Goal: Navigation & Orientation: Find specific page/section

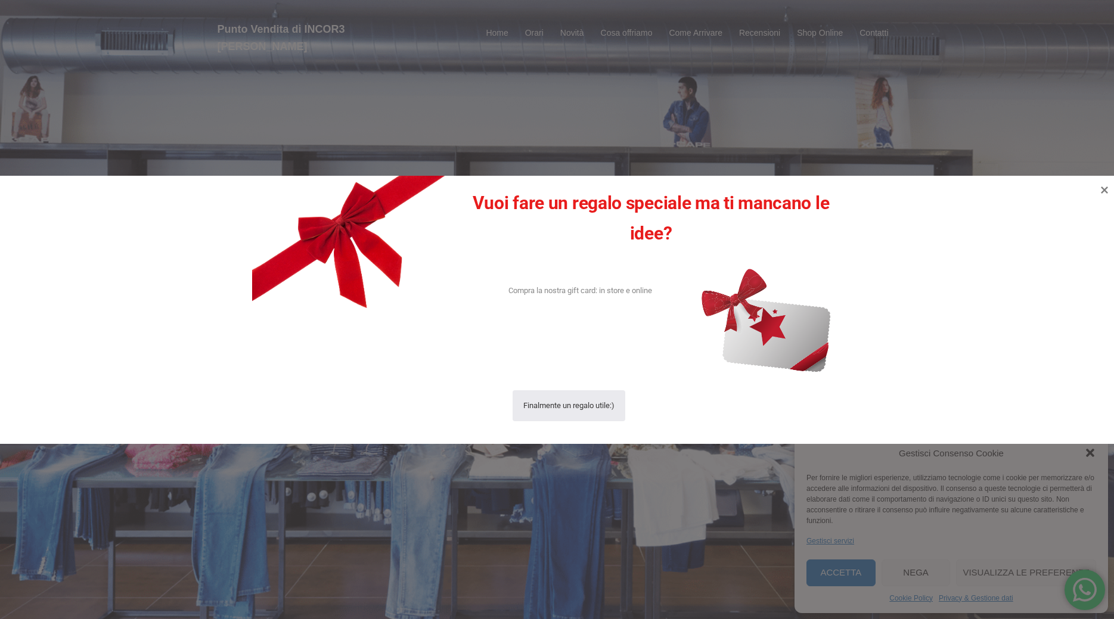
click at [601, 457] on div at bounding box center [557, 309] width 1114 height 619
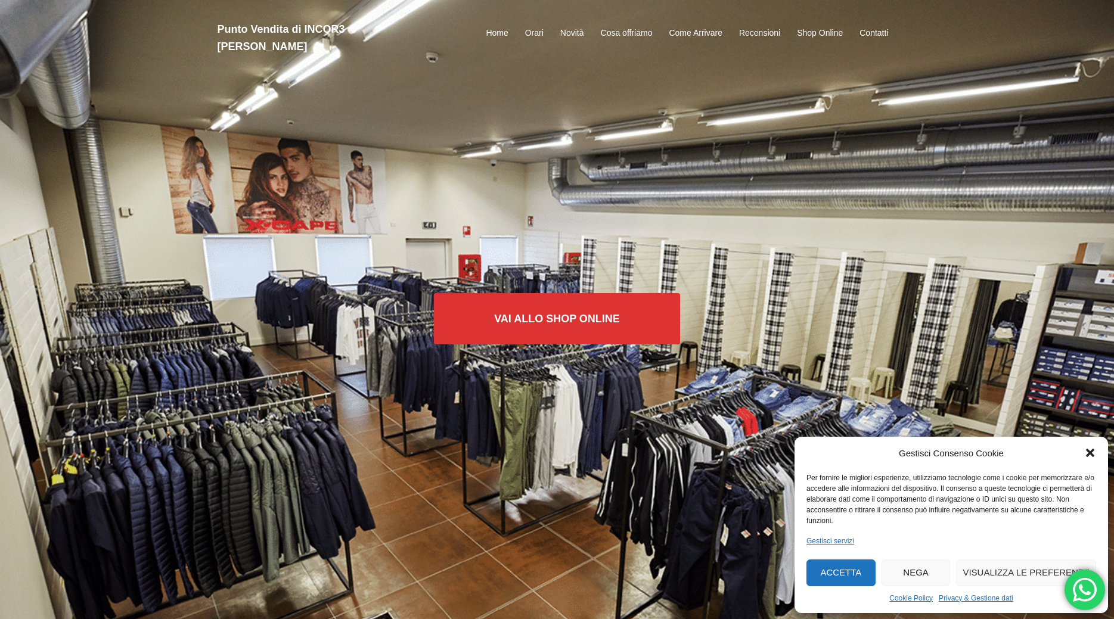
click at [1089, 453] on icon "Chiudi la finestra di dialogo" at bounding box center [1090, 453] width 8 height 8
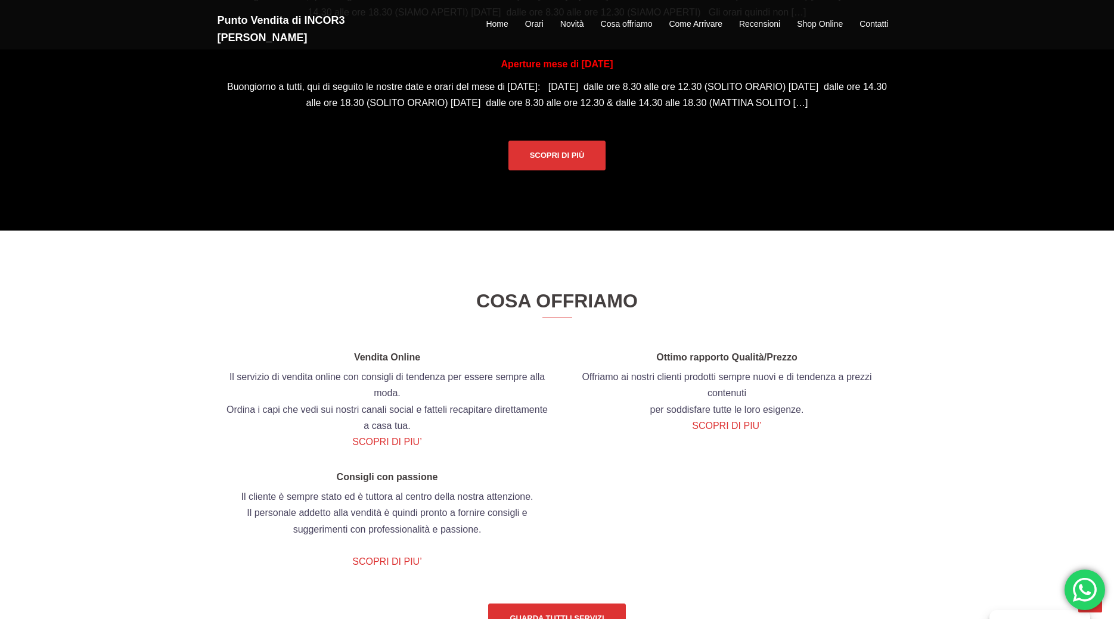
scroll to position [1459, 0]
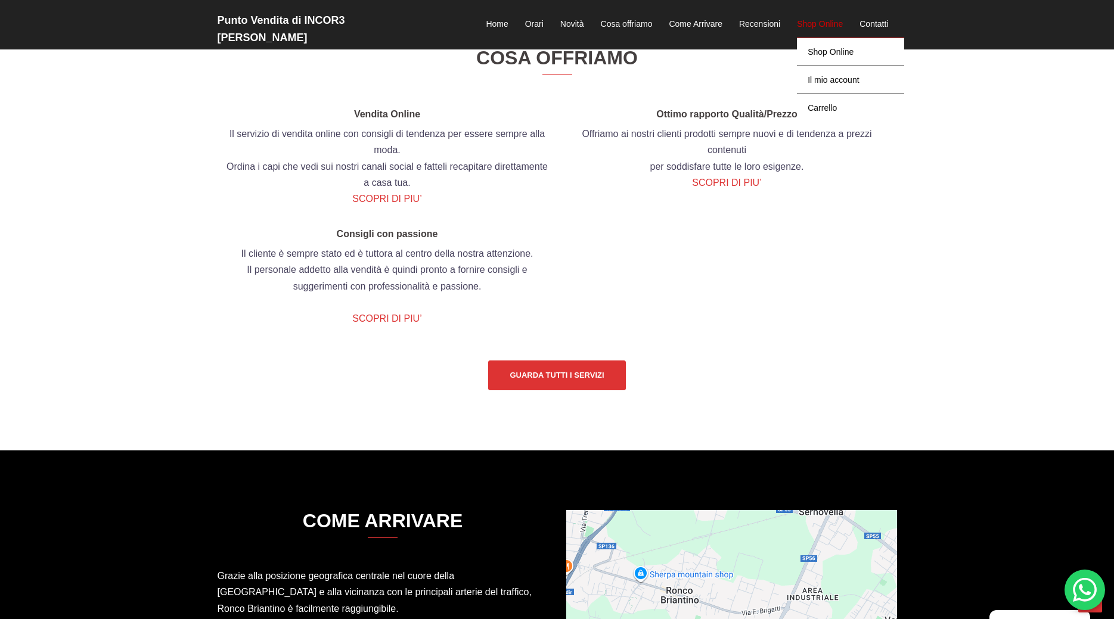
click at [807, 17] on link "Shop Online" at bounding box center [820, 24] width 46 height 14
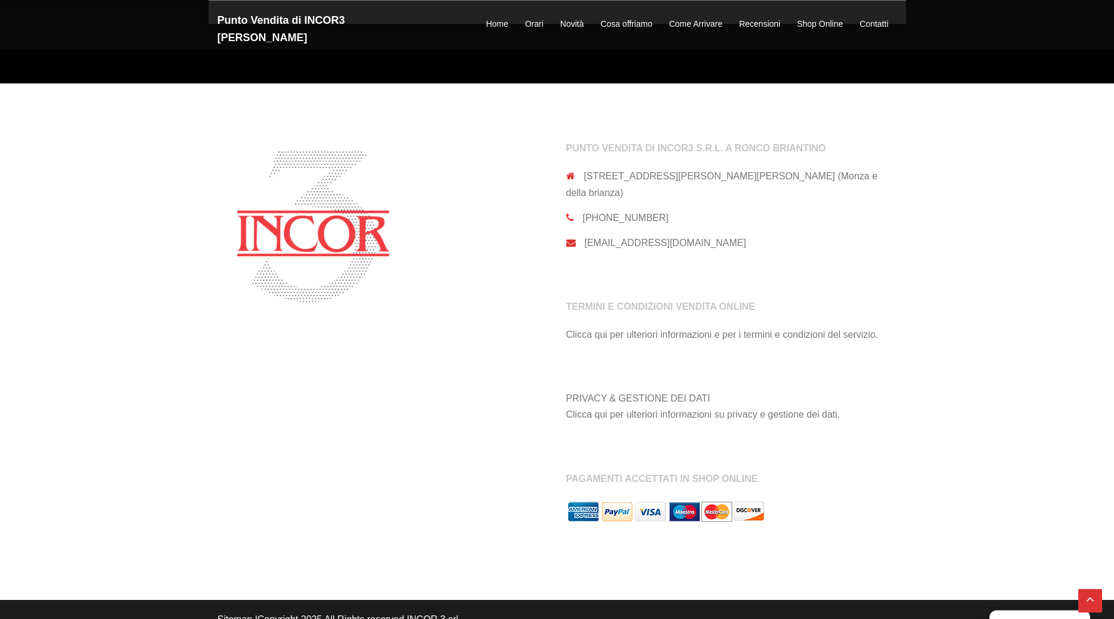
scroll to position [988, 0]
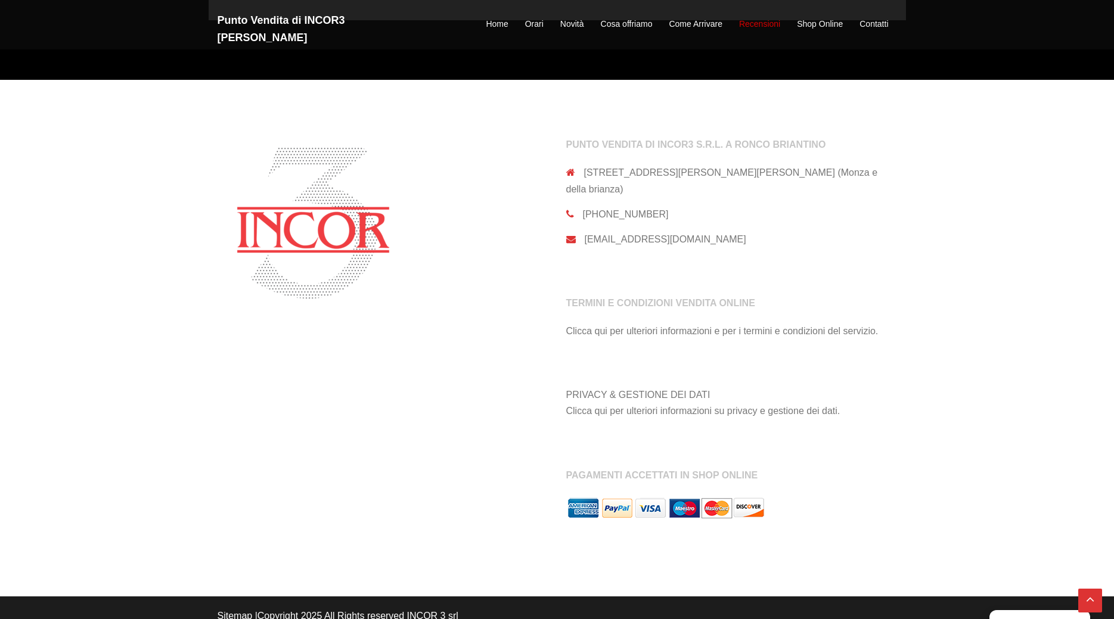
click at [764, 17] on link "Recensioni" at bounding box center [759, 24] width 41 height 14
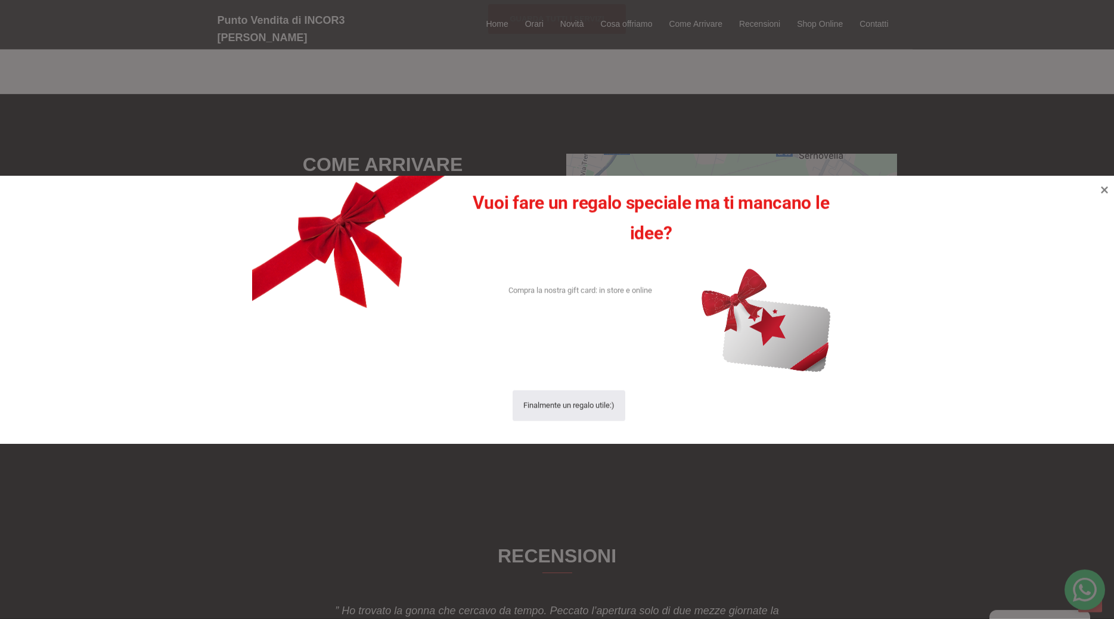
scroll to position [1736, 0]
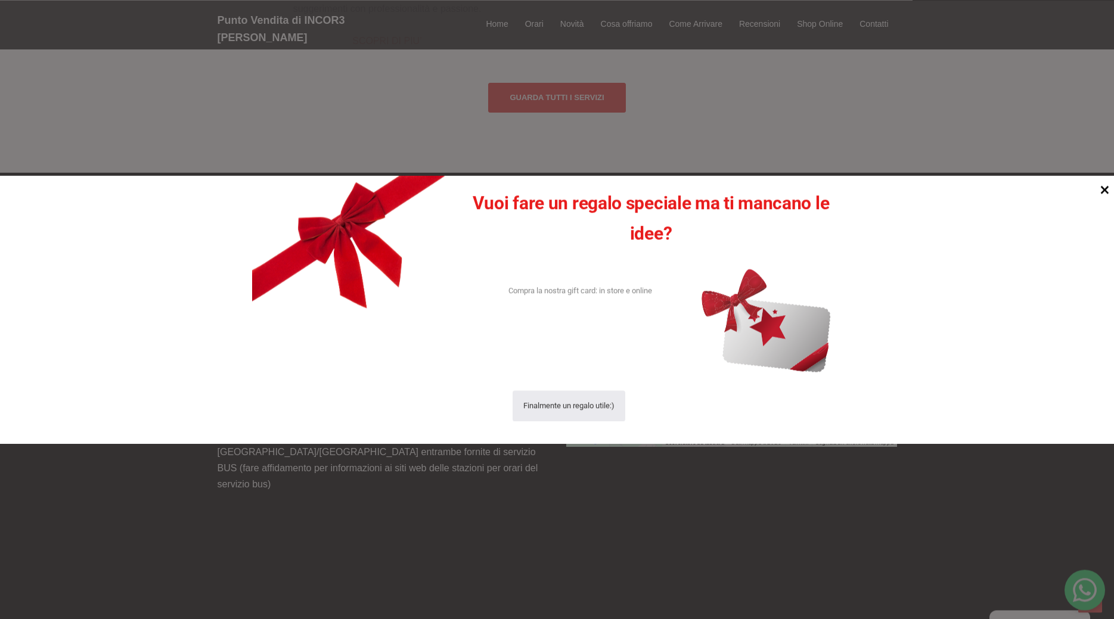
click at [1103, 191] on icon at bounding box center [1104, 189] width 8 height 8
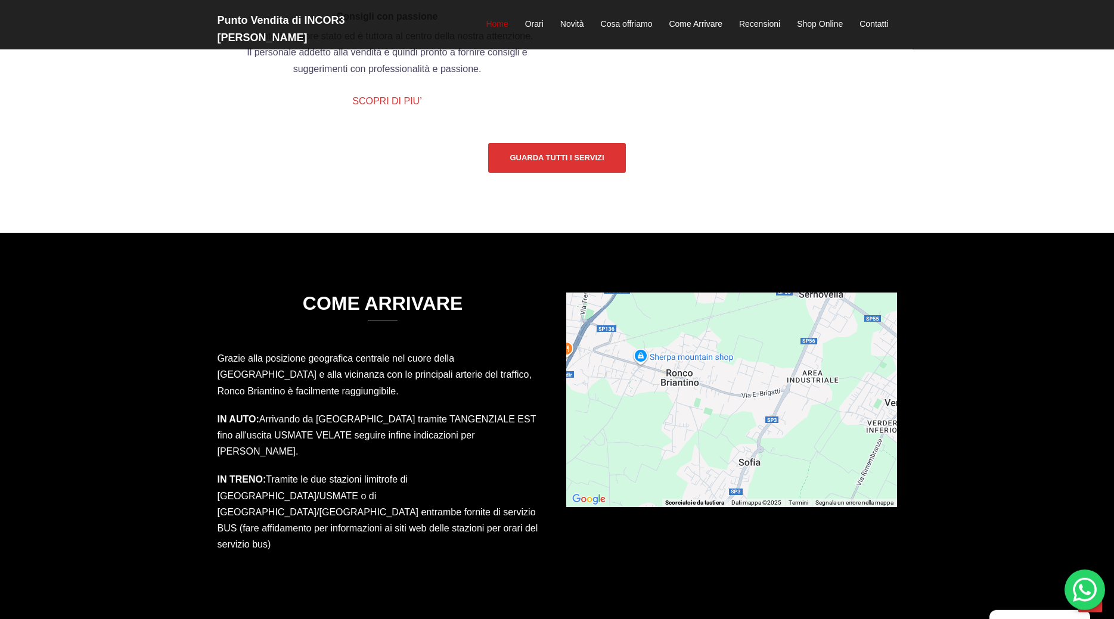
scroll to position [1675, 0]
click at [489, 23] on link "Home" at bounding box center [497, 24] width 22 height 14
